Goal: Task Accomplishment & Management: Use online tool/utility

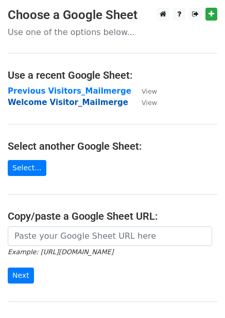
click at [67, 103] on strong "Welcome Visitor_Mailmerge" at bounding box center [68, 102] width 120 height 9
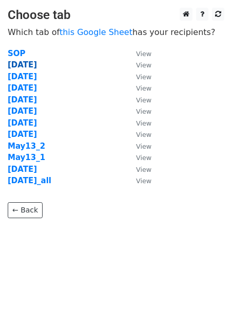
click at [24, 65] on strong "Aug12" at bounding box center [22, 64] width 29 height 9
